Goal: Task Accomplishment & Management: Use online tool/utility

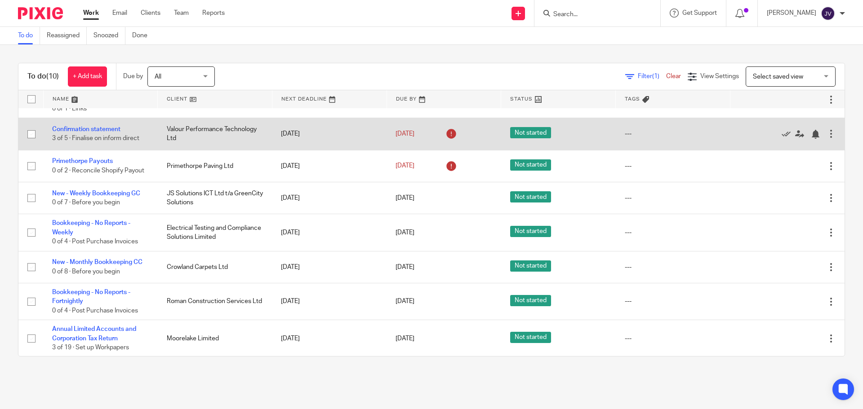
scroll to position [60, 0]
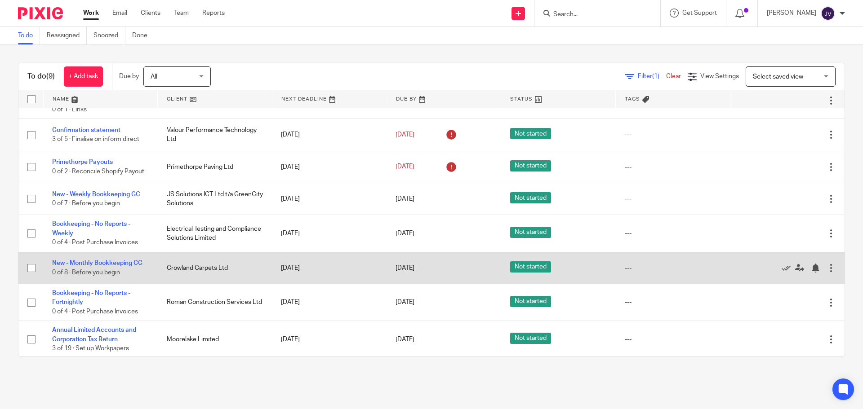
scroll to position [60, 0]
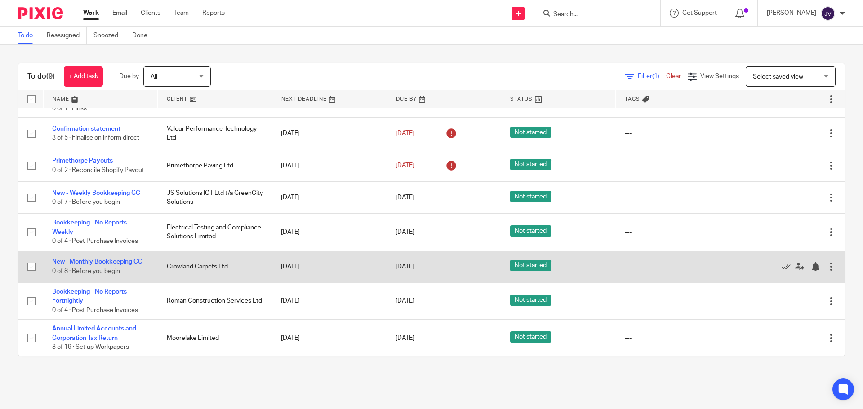
click at [182, 265] on td "Crowland Carpets Ltd" at bounding box center [215, 267] width 115 height 32
click at [135, 259] on link "New - Monthly Bookkeeping CC" at bounding box center [97, 262] width 90 height 6
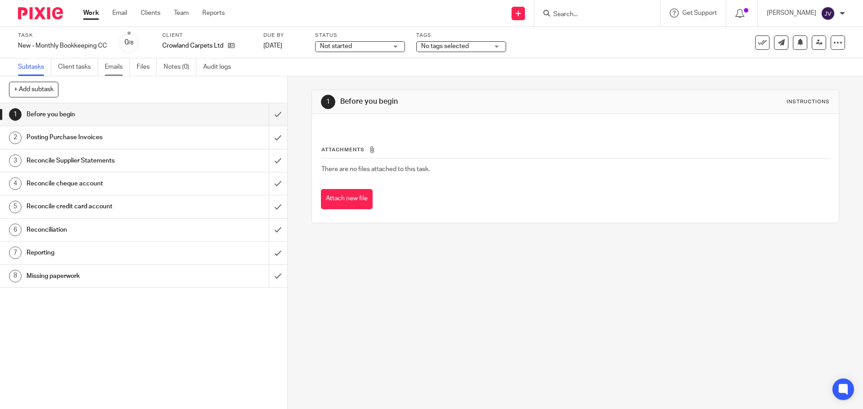
click at [115, 64] on link "Emails" at bounding box center [117, 67] width 25 height 18
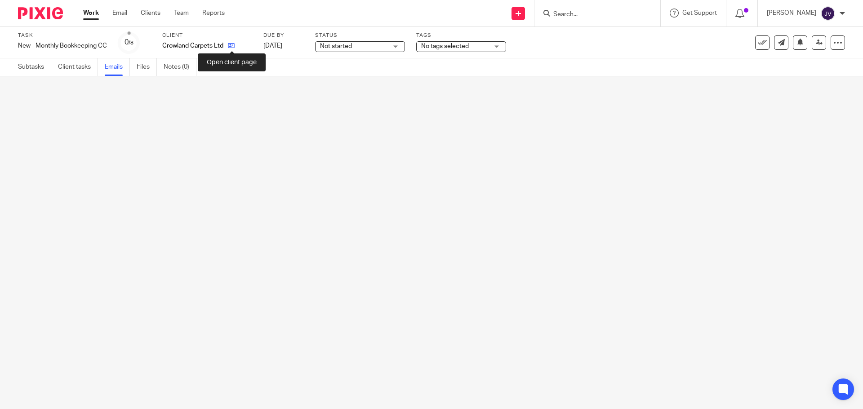
click at [231, 49] on icon at bounding box center [231, 45] width 7 height 7
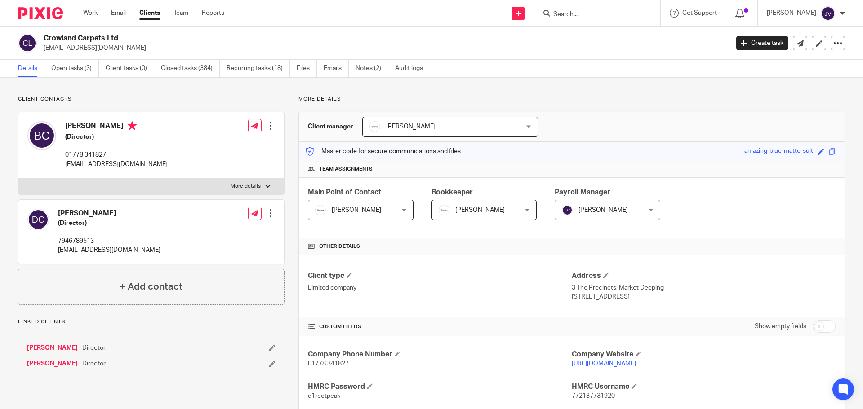
drag, startPoint x: 180, startPoint y: 168, endPoint x: 64, endPoint y: 169, distance: 115.5
click at [64, 169] on div "[PERSON_NAME] (Director) 01778 341827 [EMAIL_ADDRESS][DOMAIN_NAME] Edit contact…" at bounding box center [151, 145] width 266 height 66
copy p "[EMAIL_ADDRESS][DOMAIN_NAME]"
click at [23, 13] on img at bounding box center [40, 13] width 45 height 12
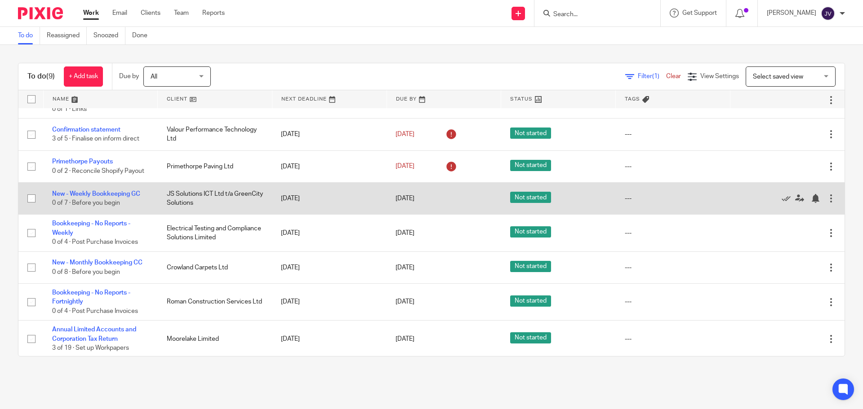
scroll to position [60, 0]
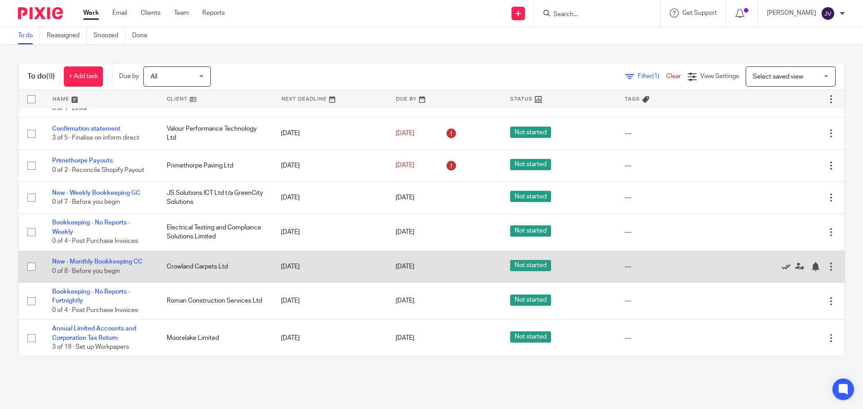
click at [781, 268] on icon at bounding box center [785, 266] width 9 height 9
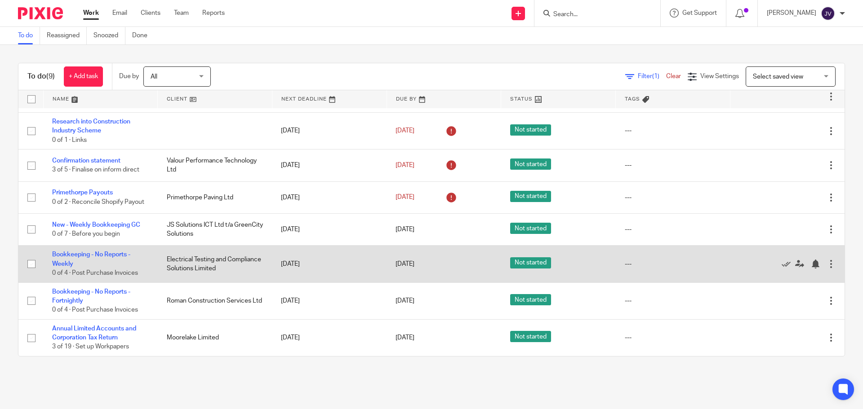
scroll to position [0, 0]
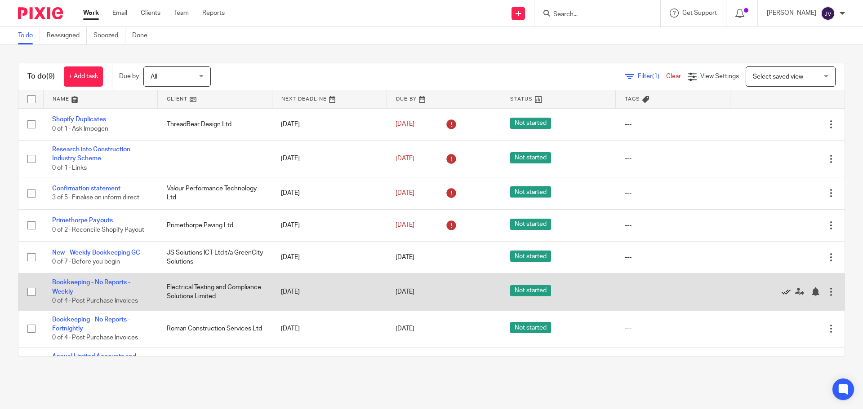
click at [781, 293] on icon at bounding box center [785, 292] width 9 height 9
